Goal: Transaction & Acquisition: Purchase product/service

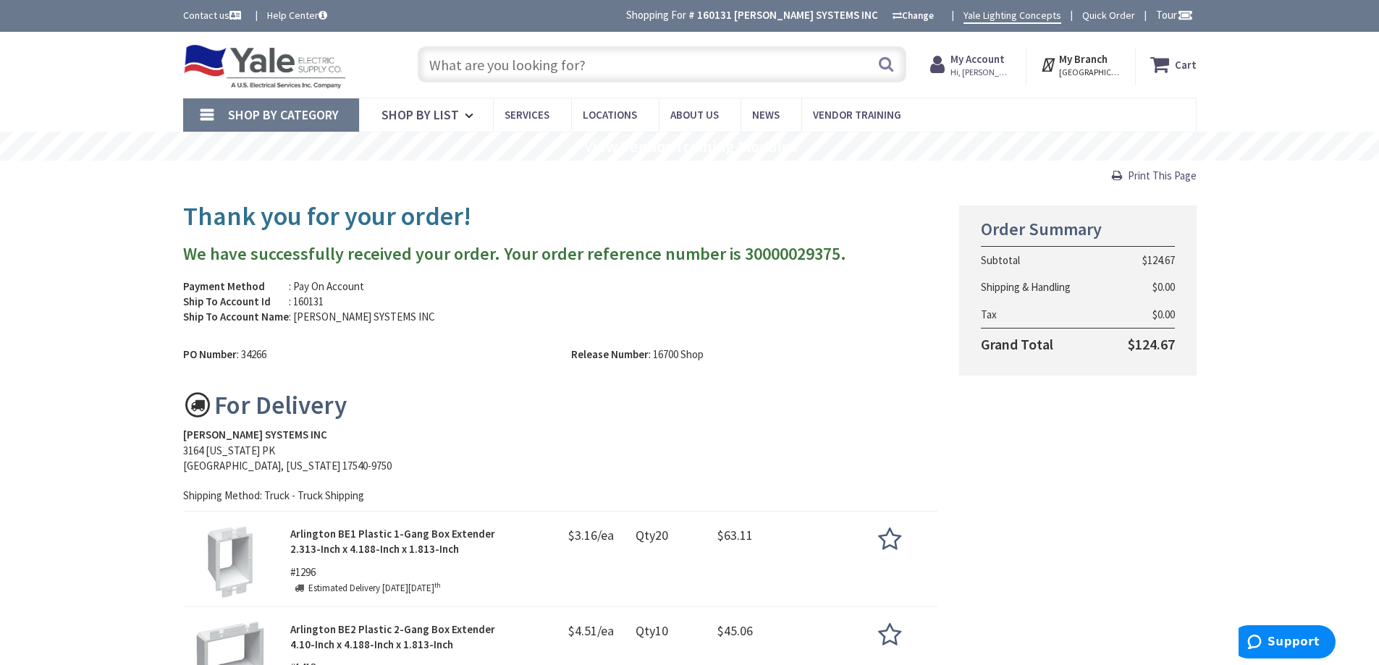
click at [465, 71] on input "text" at bounding box center [662, 64] width 489 height 36
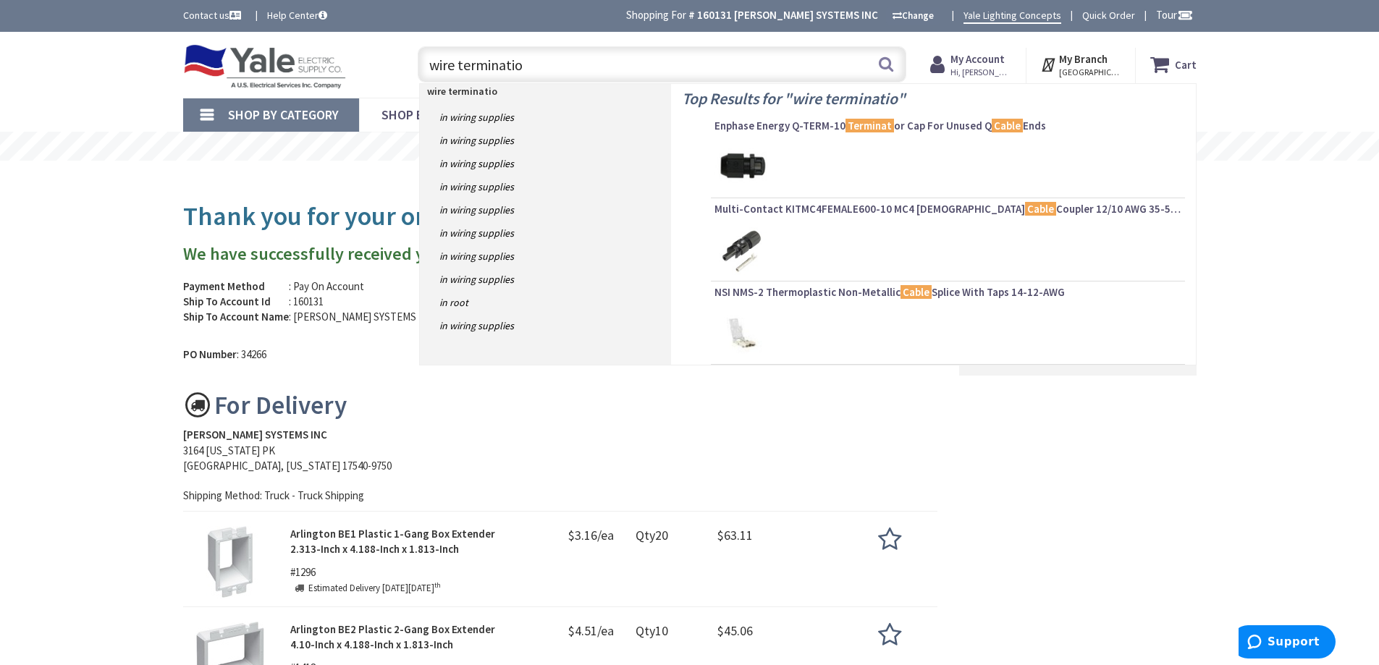
type input "wire termination"
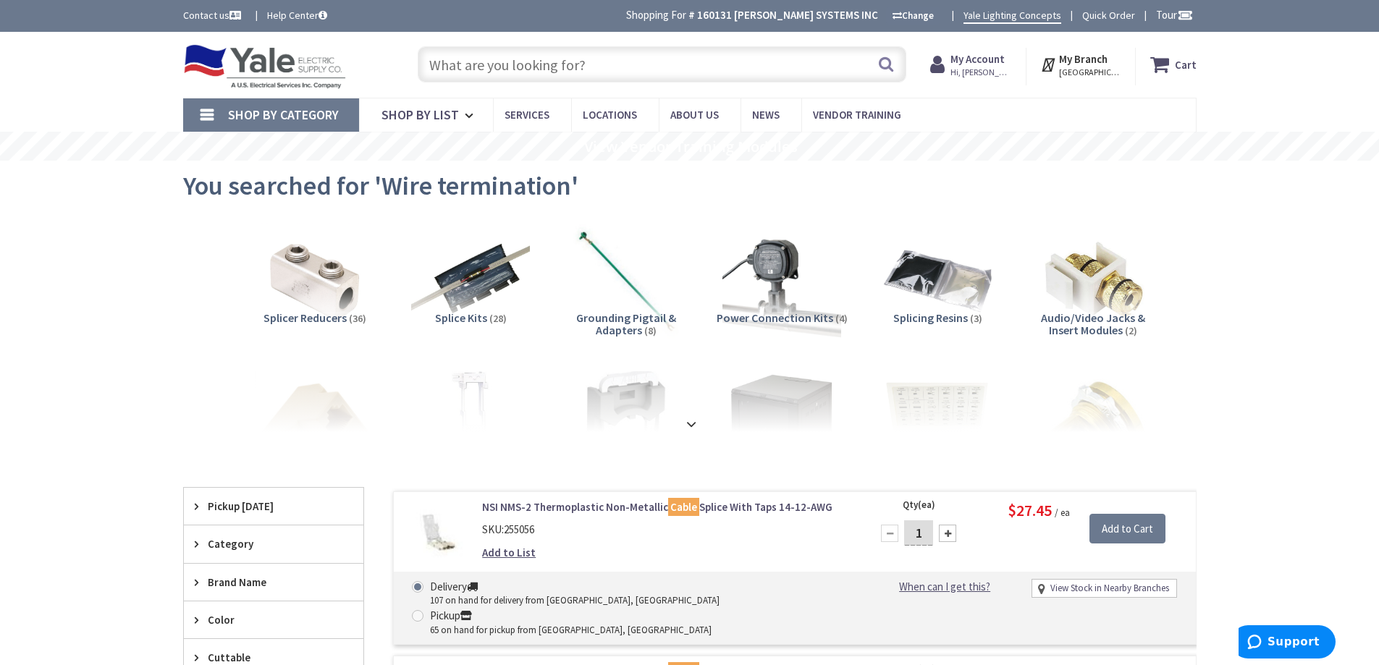
click at [782, 67] on input "text" at bounding box center [662, 64] width 489 height 36
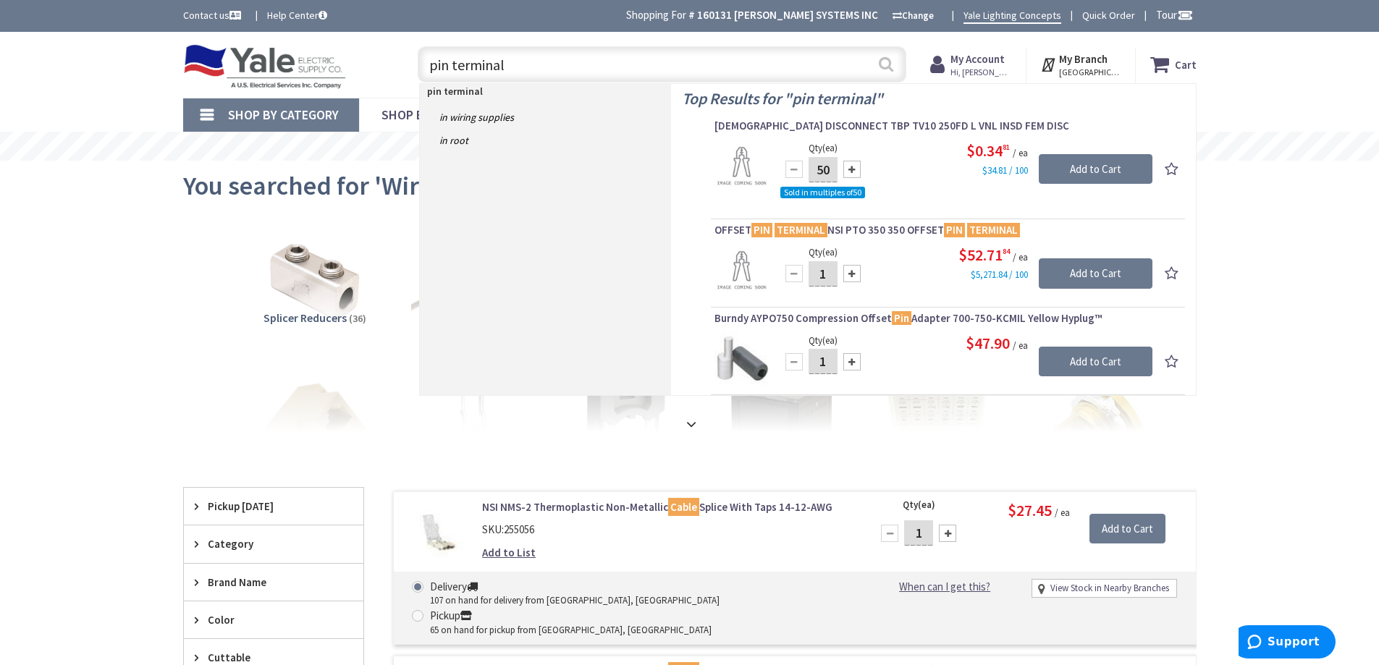
type input "pin terminal"
click at [885, 61] on button "Search" at bounding box center [886, 64] width 19 height 33
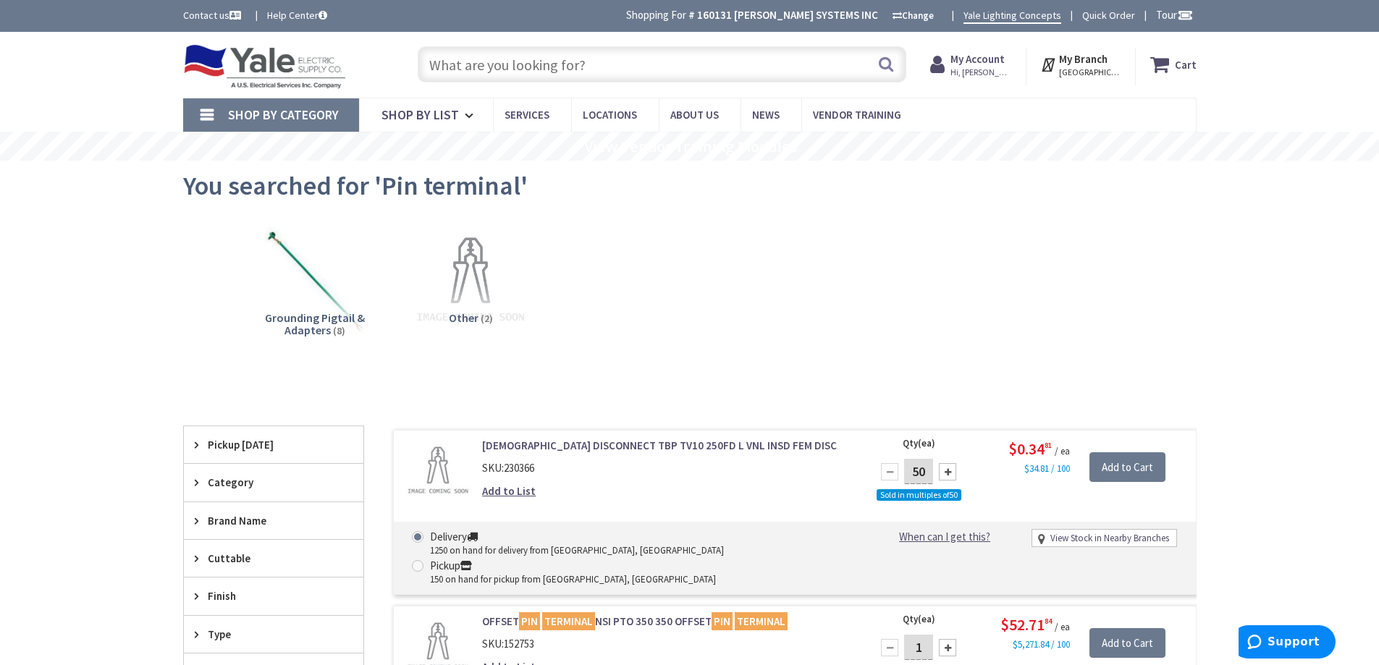
click at [534, 75] on input "text" at bounding box center [662, 64] width 489 height 36
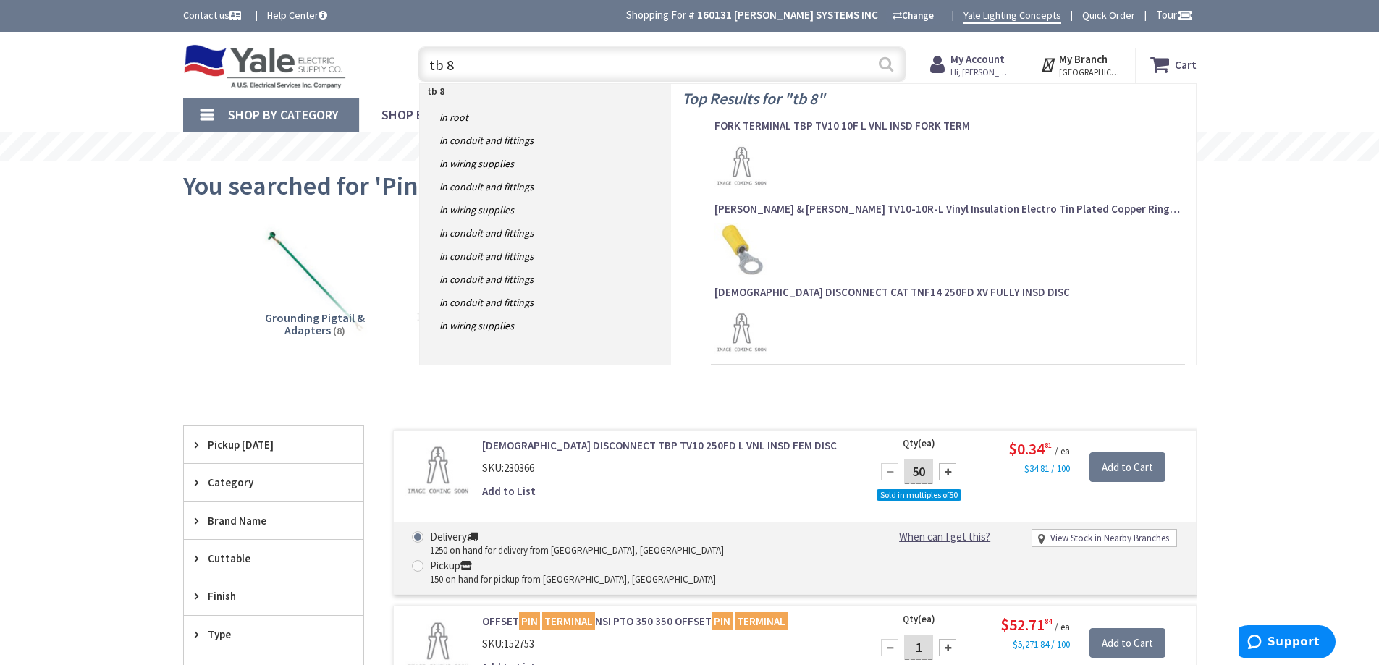
type input "tb 8"
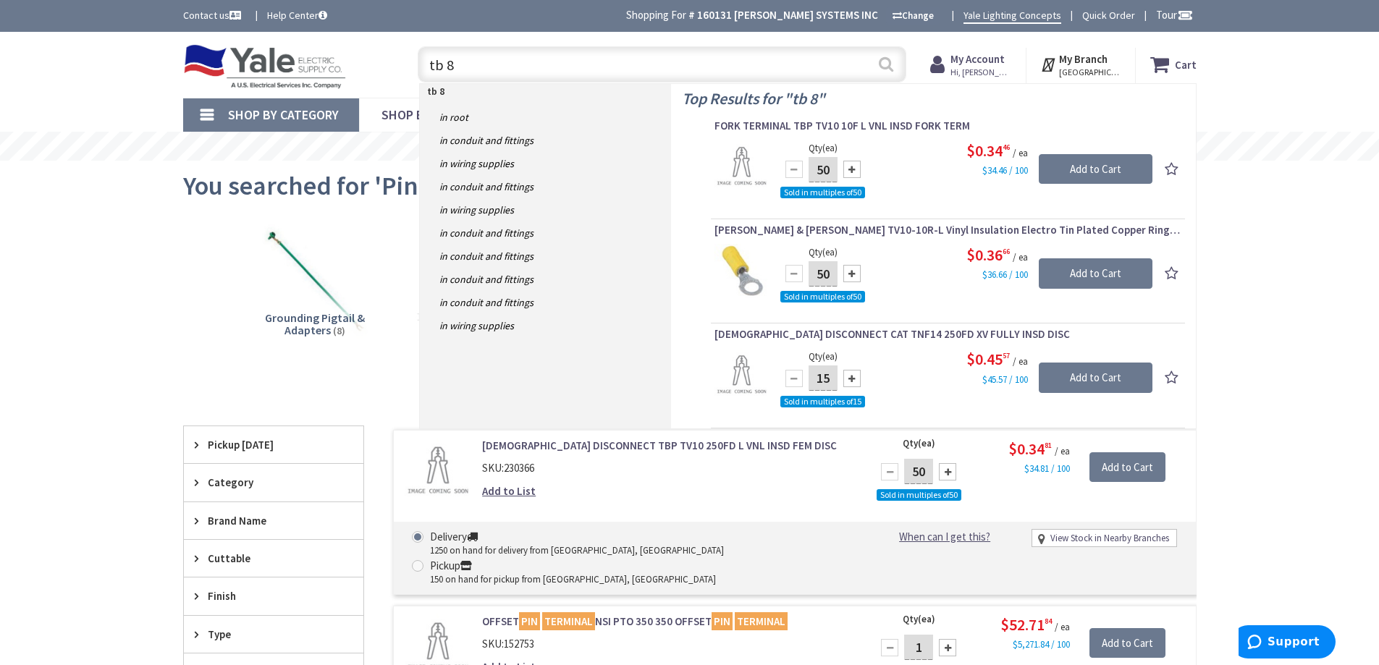
click at [891, 66] on button "Search" at bounding box center [886, 64] width 19 height 33
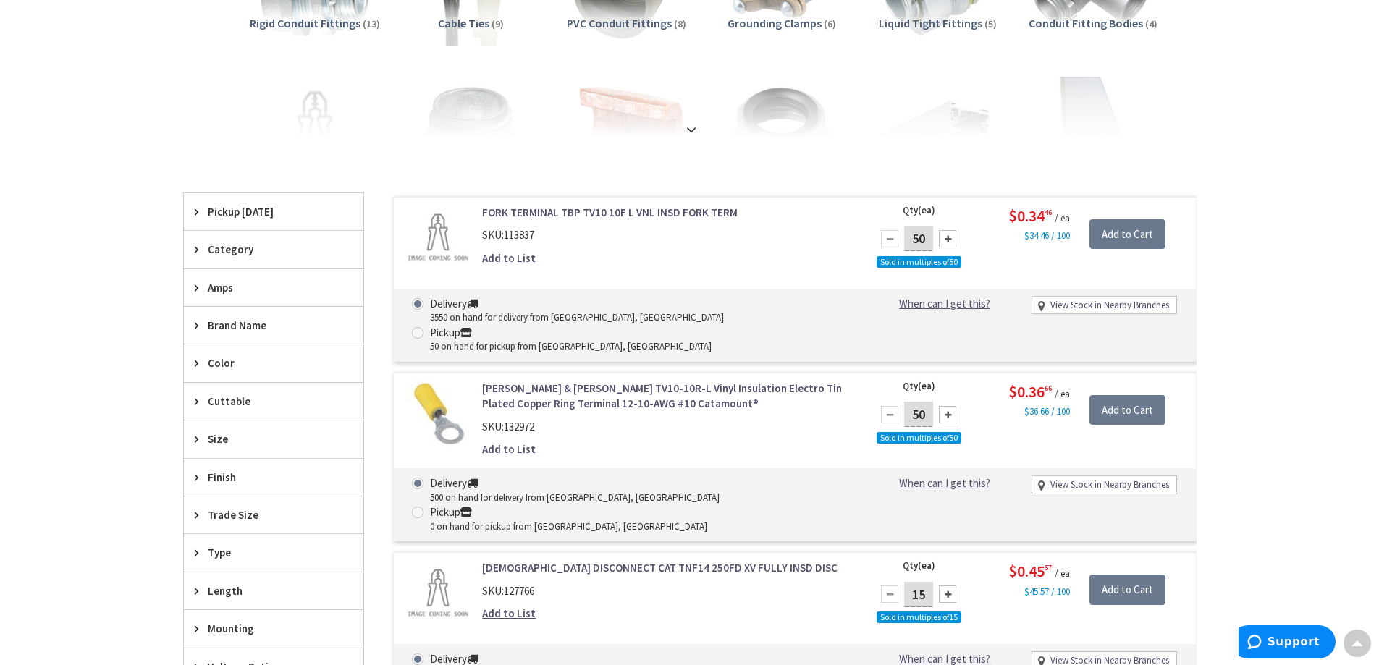
scroll to position [291, 0]
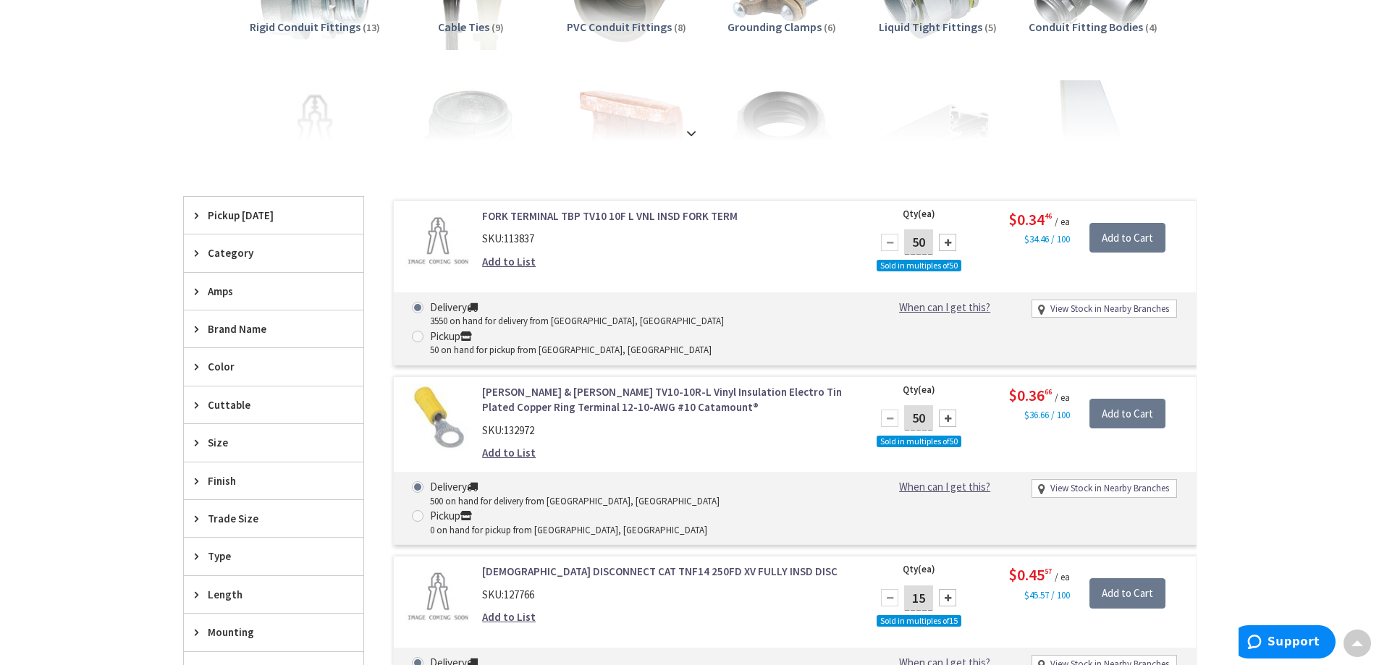
click at [528, 384] on link "Thomas & Betts TV10-10R-L Vinyl Insulation Electro Tin Plated Copper Ring Termi…" at bounding box center [666, 399] width 368 height 31
